Goal: Task Accomplishment & Management: Manage account settings

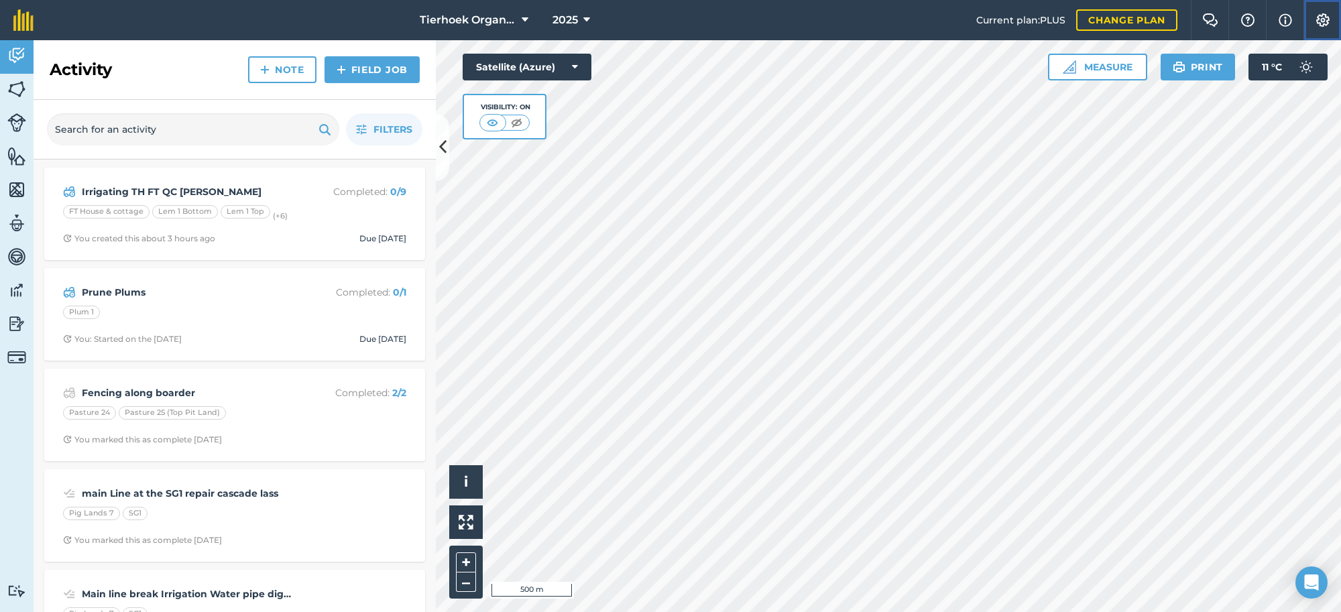
drag, startPoint x: 0, startPoint y: 0, endPoint x: 1321, endPoint y: 11, distance: 1320.8
click at [1321, 11] on button "Settings" at bounding box center [1322, 20] width 38 height 40
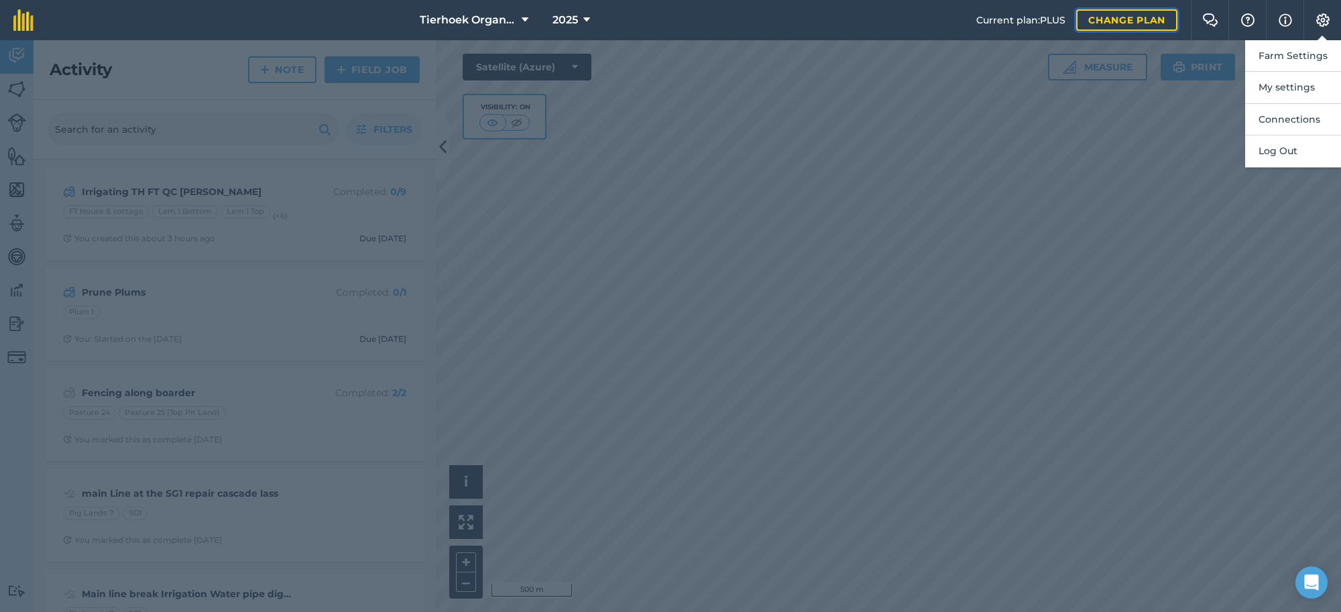
click at [1115, 23] on link "Change plan" at bounding box center [1126, 19] width 101 height 21
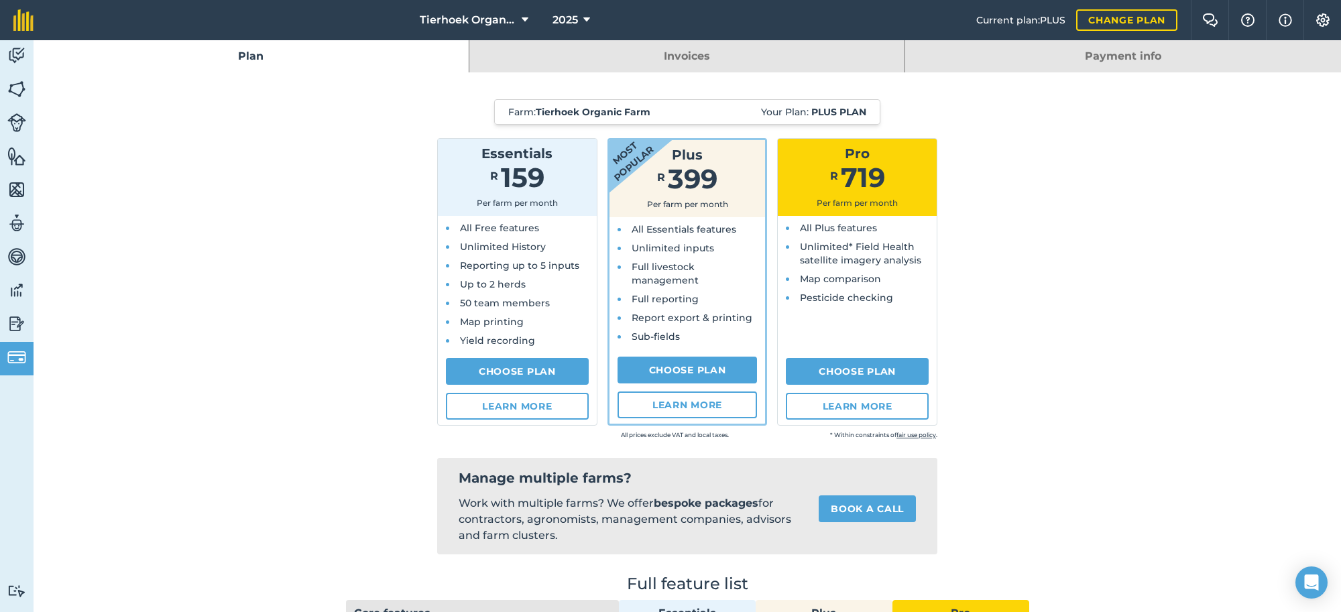
click at [1107, 52] on link "Payment info" at bounding box center [1123, 56] width 436 height 32
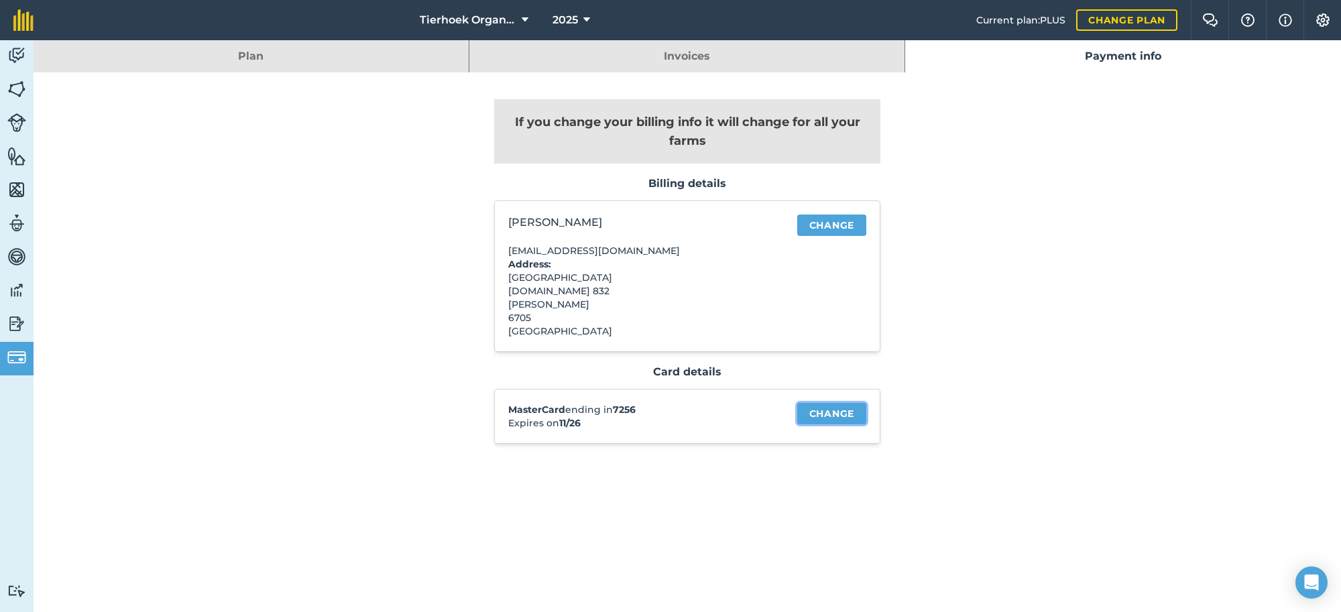
click at [838, 404] on link "Change" at bounding box center [831, 413] width 69 height 21
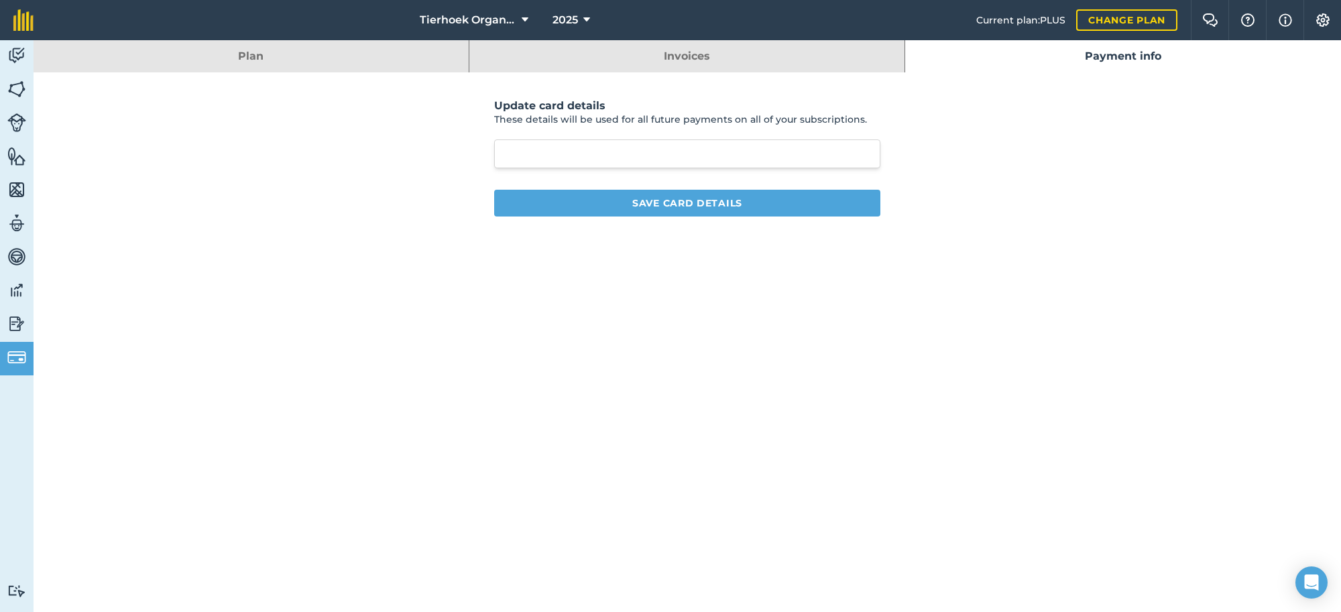
click at [1113, 54] on link "Payment info" at bounding box center [1123, 56] width 436 height 32
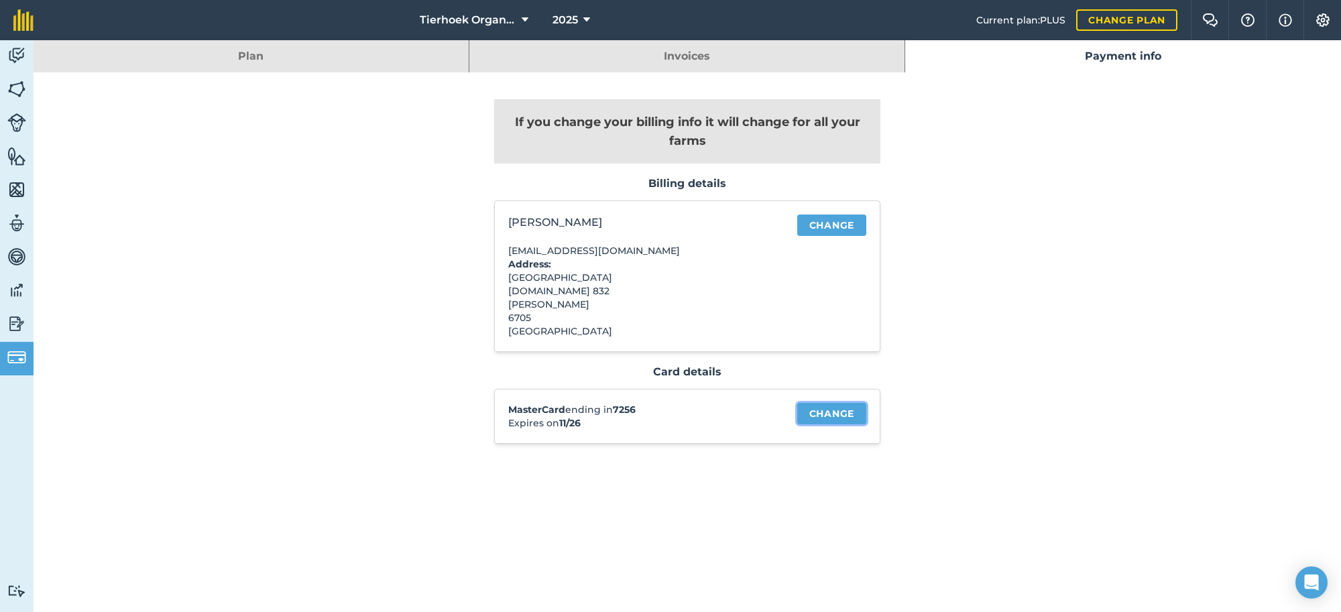
click at [846, 410] on link "Change" at bounding box center [831, 413] width 69 height 21
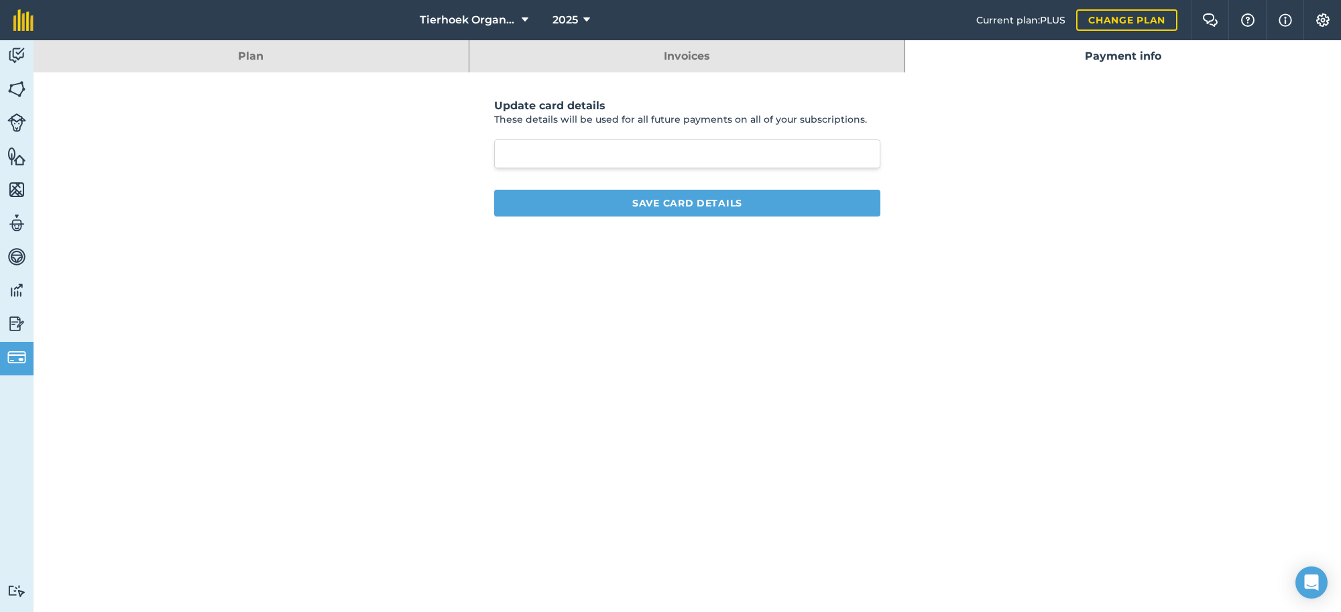
click at [647, 159] on iframe at bounding box center [687, 153] width 358 height 11
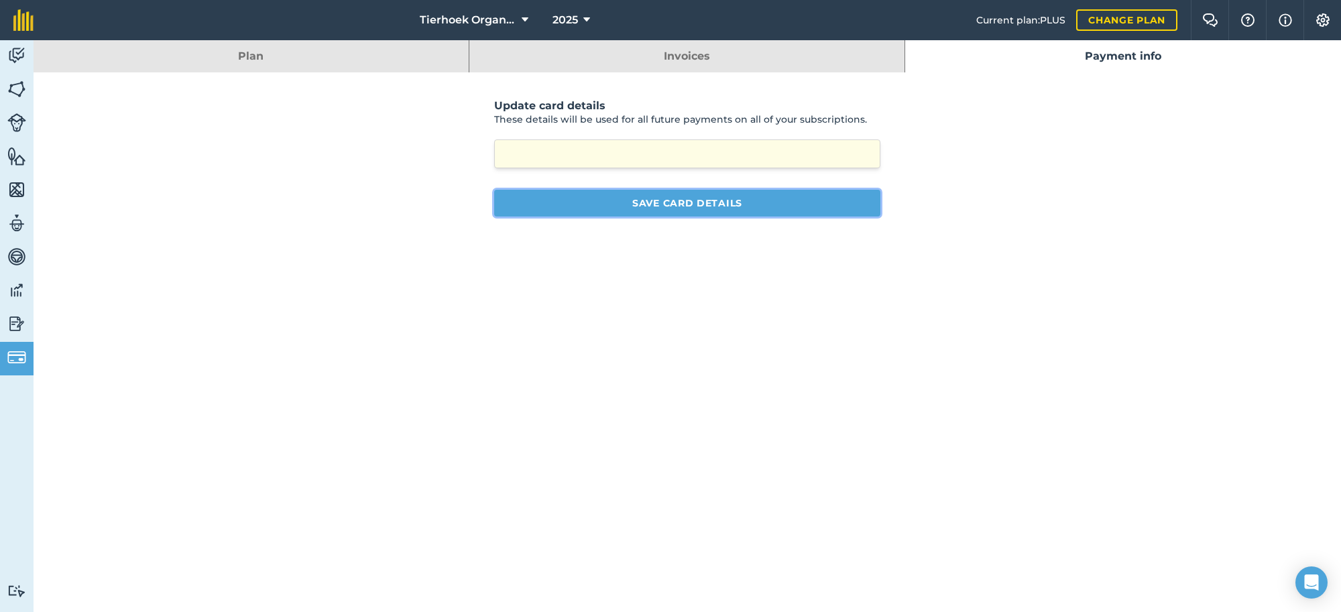
click at [719, 198] on button "Save card details" at bounding box center [687, 203] width 386 height 27
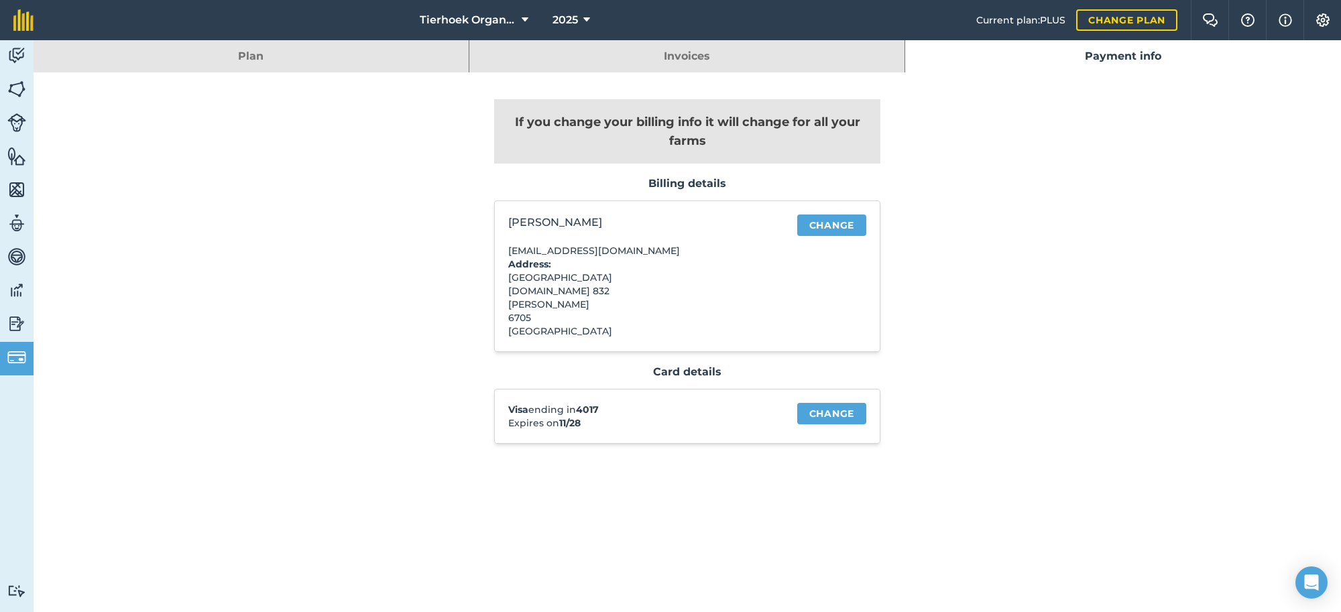
click at [692, 59] on link "Invoices" at bounding box center [686, 56] width 435 height 32
